Goal: Task Accomplishment & Management: Use online tool/utility

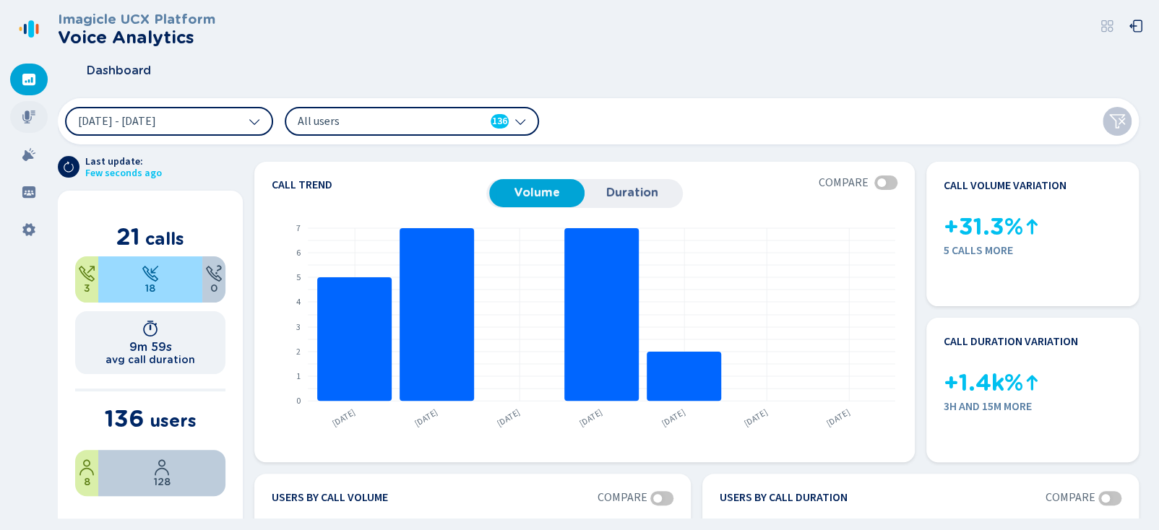
click at [13, 119] on div at bounding box center [29, 117] width 38 height 32
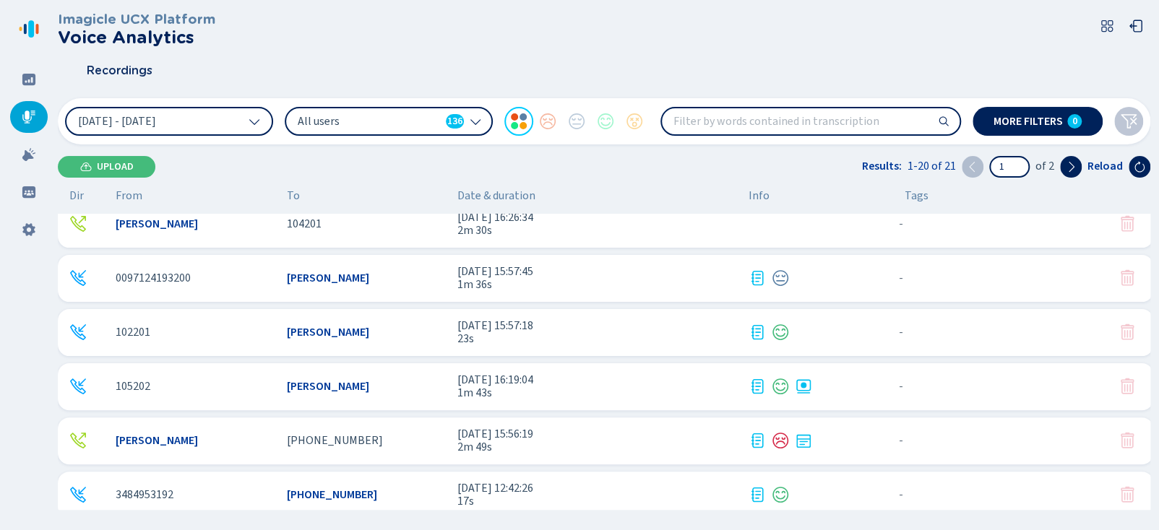
scroll to position [361, 0]
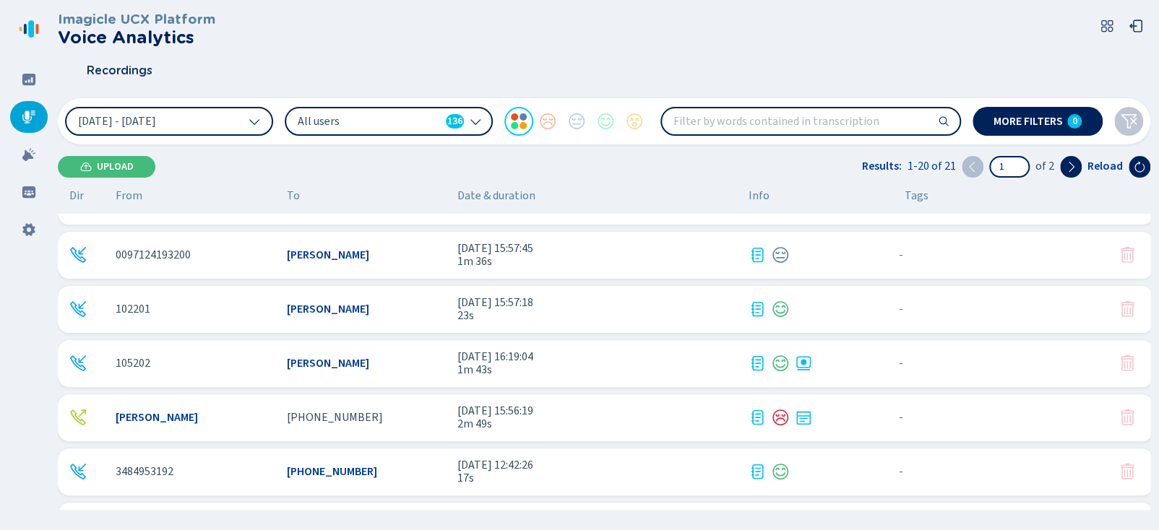
click at [316, 418] on span "[PHONE_NUMBER]" at bounding box center [335, 417] width 96 height 13
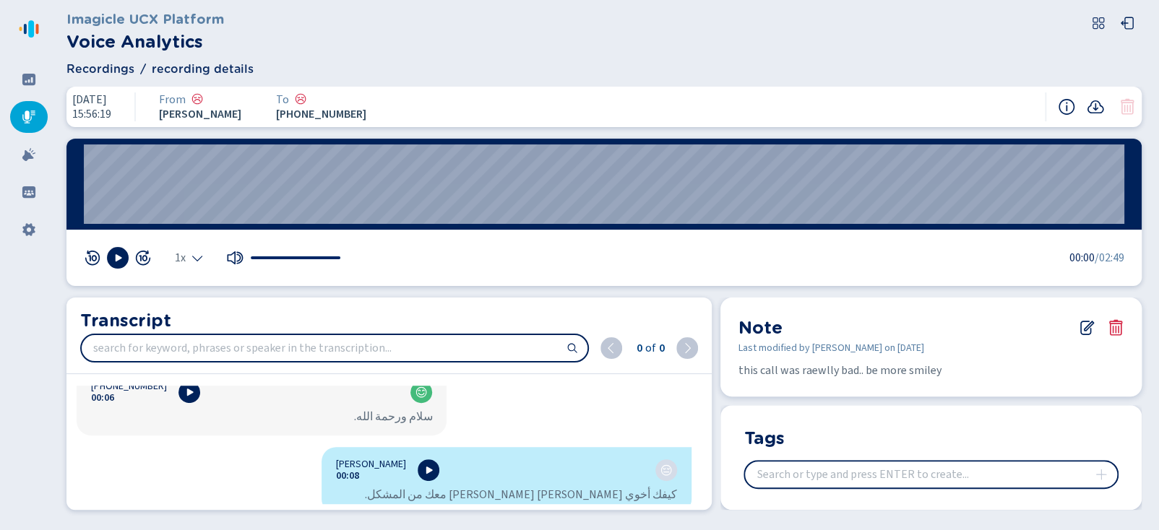
scroll to position [72, 0]
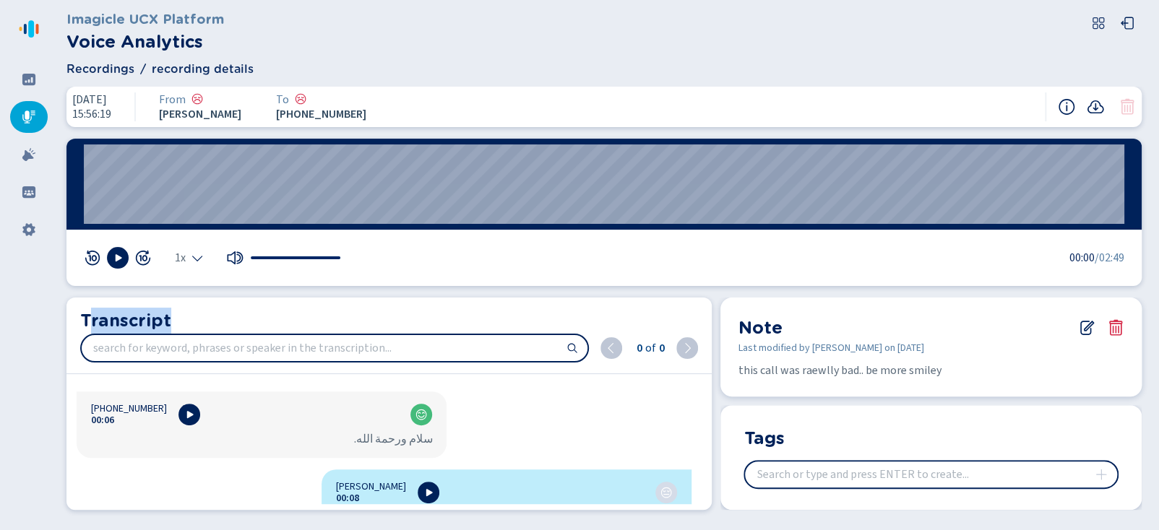
drag, startPoint x: 168, startPoint y: 319, endPoint x: 93, endPoint y: 310, distance: 74.9
click at [93, 310] on h2 "Transcript" at bounding box center [389, 321] width 618 height 26
click at [58, 339] on div "Transcript 0 of 0 [PERSON_NAME] 00:01 This will be recorded. السلام عليكم. [PHO…" at bounding box center [604, 408] width 1092 height 221
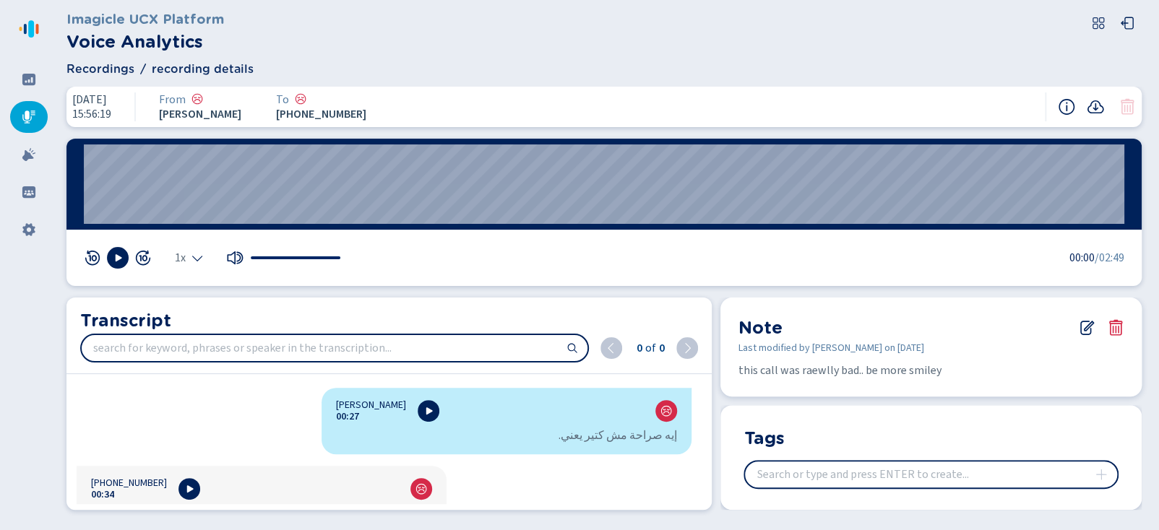
scroll to position [433, 0]
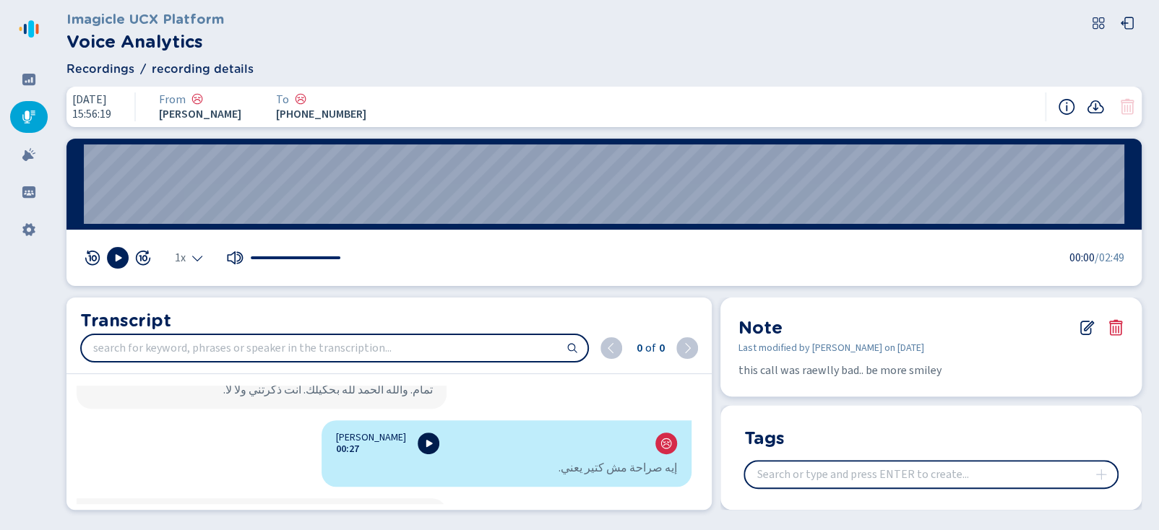
click at [426, 446] on icon at bounding box center [429, 443] width 7 height 7
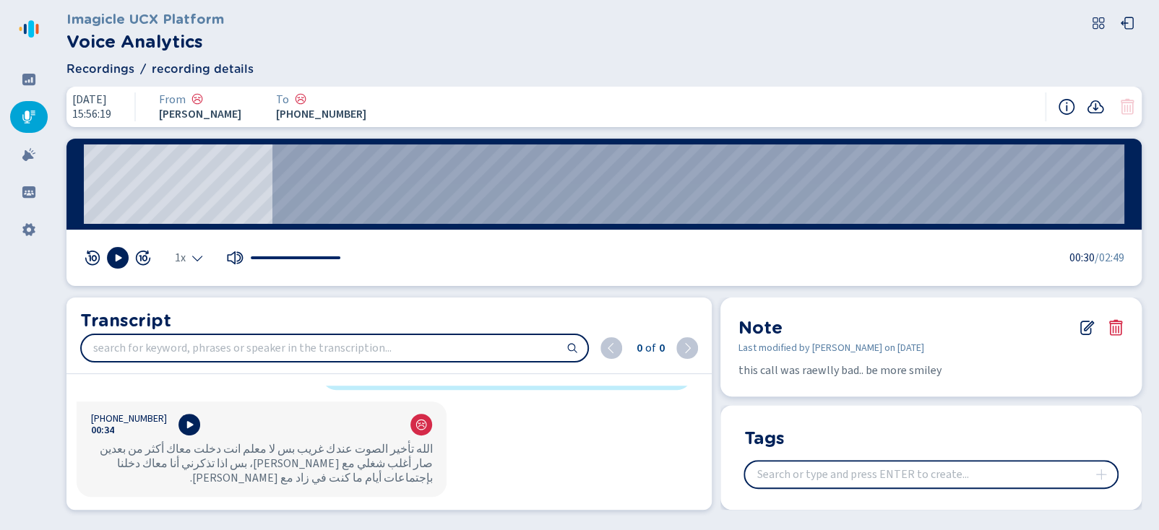
scroll to position [506, 0]
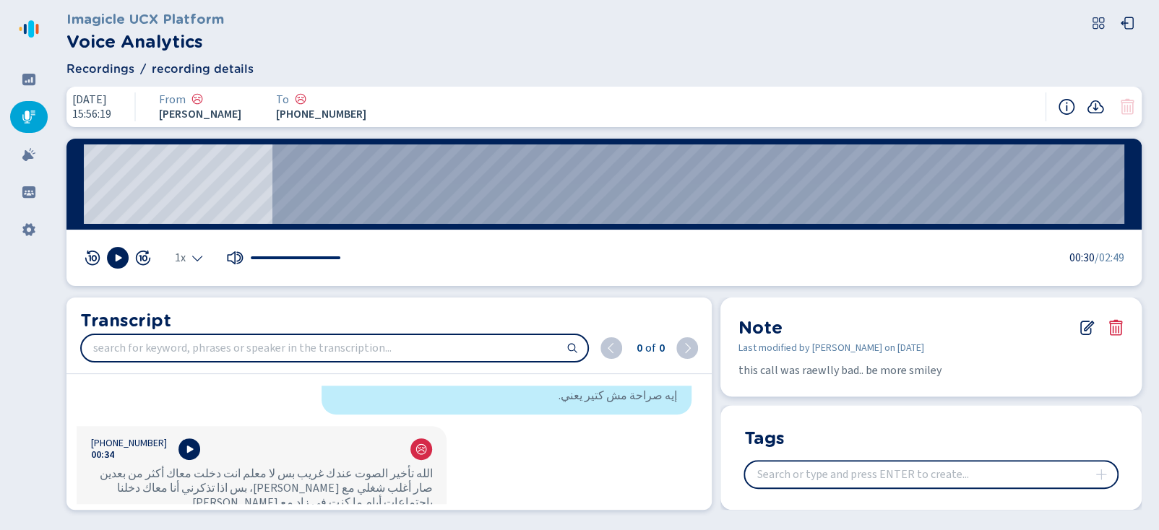
click at [807, 486] on input "insert" at bounding box center [931, 475] width 372 height 26
type input "[PERSON_NAME]"
drag, startPoint x: 795, startPoint y: 472, endPoint x: 722, endPoint y: 480, distance: 72.7
click at [755, 467] on input "insert" at bounding box center [931, 475] width 372 height 26
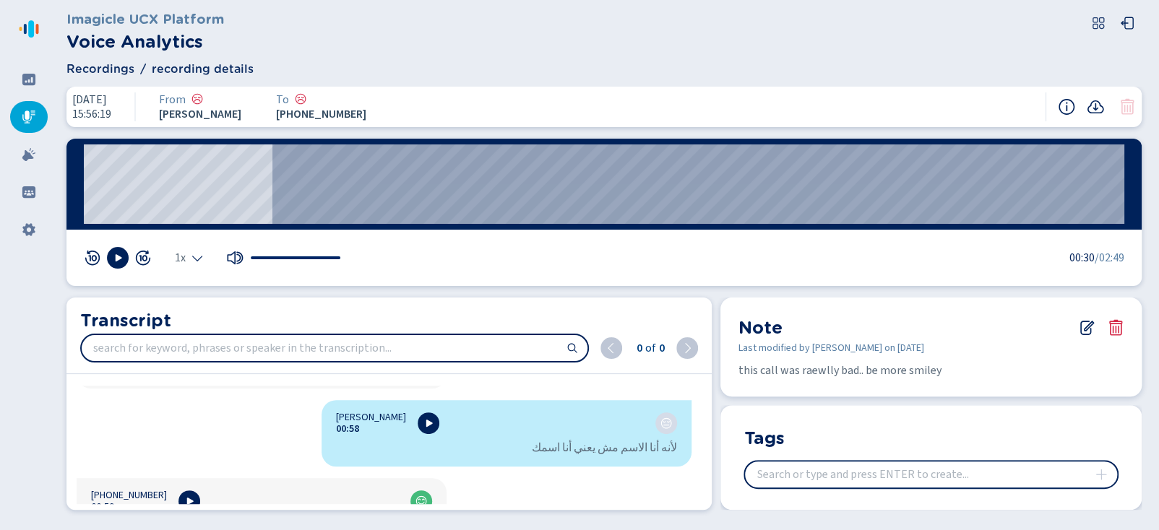
scroll to position [866, 0]
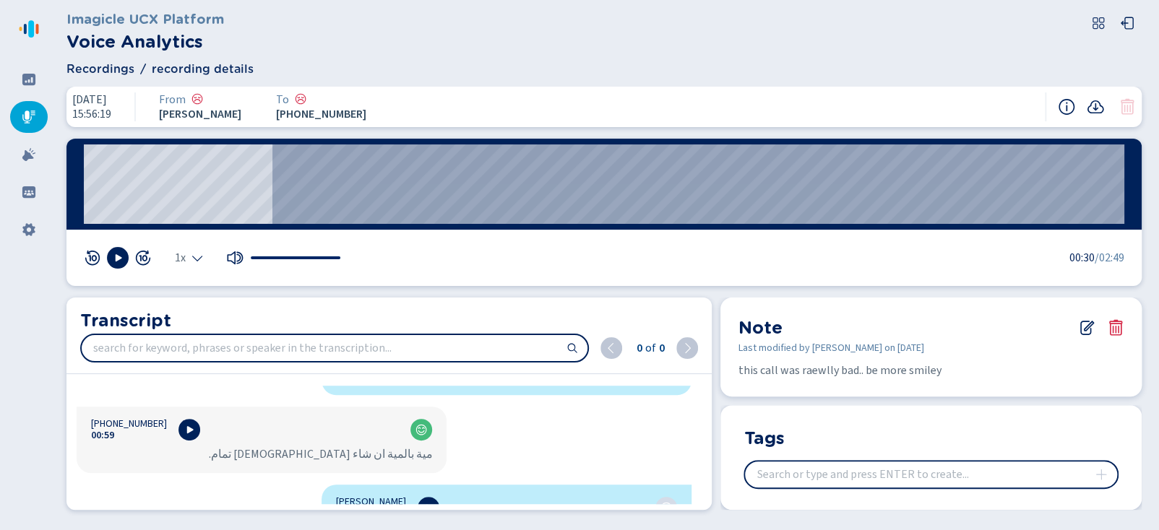
click at [39, 124] on div at bounding box center [29, 117] width 38 height 32
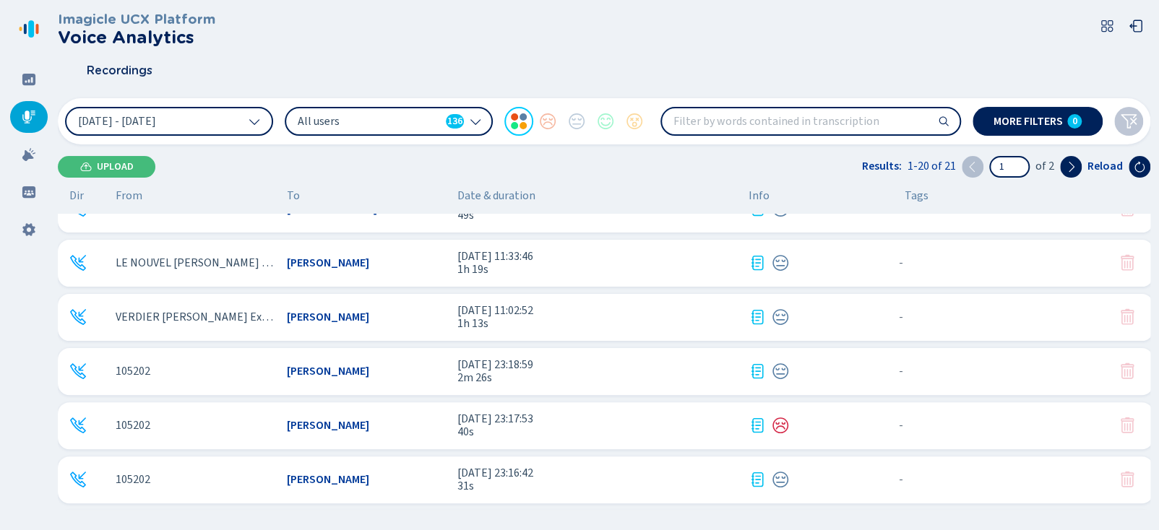
scroll to position [735, 0]
click at [279, 35] on div "Imagicle UCX Platform Voice Analytics" at bounding box center [604, 29] width 1092 height 35
